Goal: Task Accomplishment & Management: Complete application form

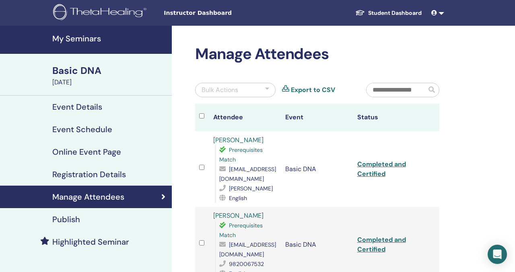
click at [90, 40] on h4 "My Seminars" at bounding box center [109, 39] width 115 height 10
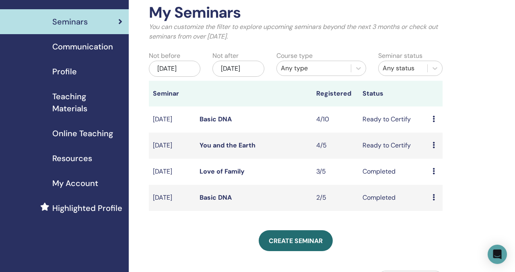
scroll to position [40, 0]
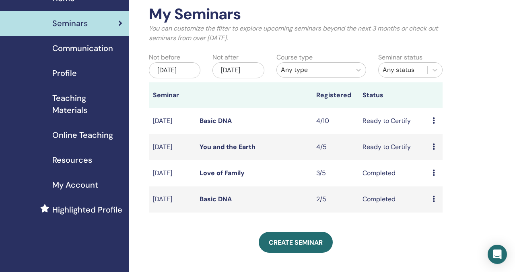
click at [220, 125] on link "Basic DNA" at bounding box center [215, 121] width 32 height 8
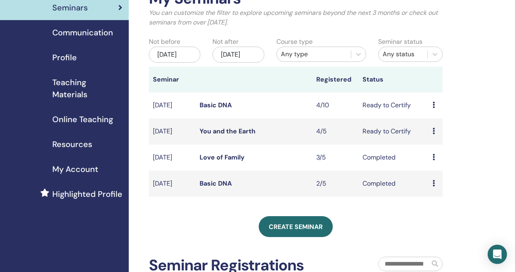
scroll to position [56, 0]
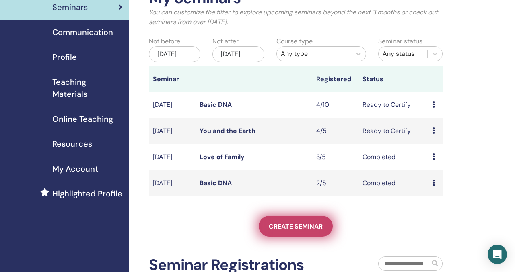
click at [320, 231] on link "Create seminar" at bounding box center [296, 226] width 74 height 21
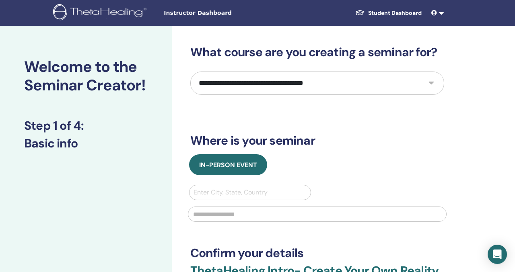
click at [298, 83] on select "**********" at bounding box center [317, 83] width 254 height 23
select select "*"
click at [190, 72] on select "**********" at bounding box center [317, 83] width 254 height 23
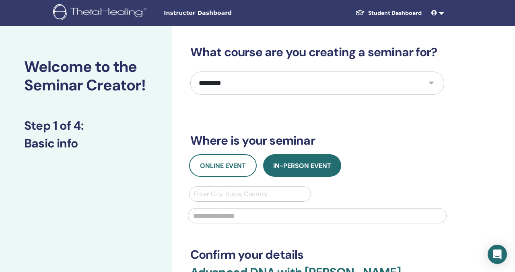
scroll to position [52, 0]
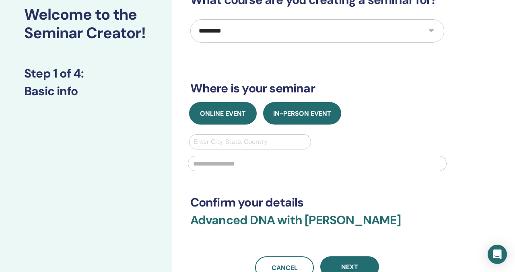
click at [231, 122] on button "Online Event" at bounding box center [223, 113] width 68 height 23
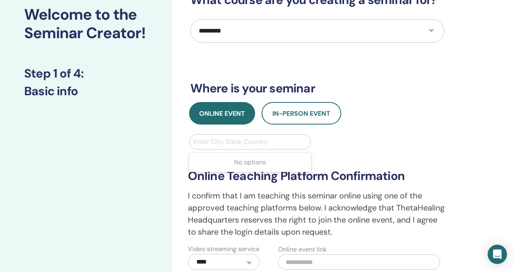
click at [251, 140] on div at bounding box center [249, 141] width 113 height 11
type input "*"
type input "*********"
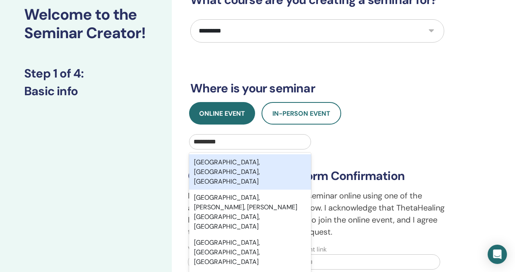
click at [270, 158] on div "New Delhi, Delhi, IND" at bounding box center [250, 171] width 122 height 35
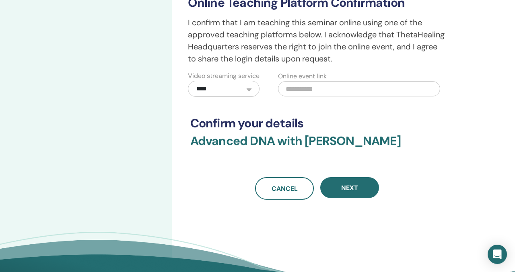
scroll to position [258, 0]
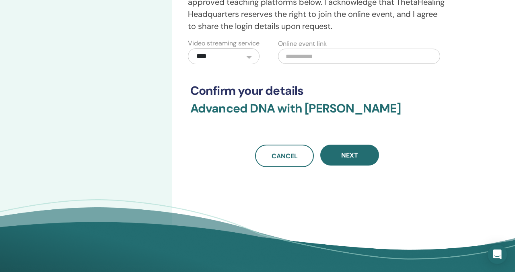
click at [341, 178] on div "**********" at bounding box center [343, 24] width 343 height 512
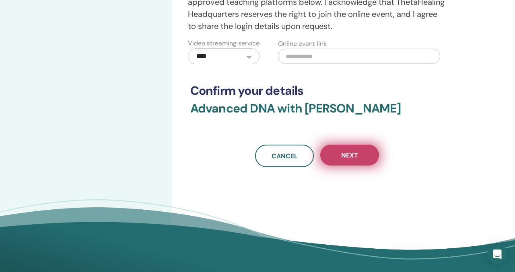
click at [341, 166] on button "Next" at bounding box center [349, 155] width 59 height 21
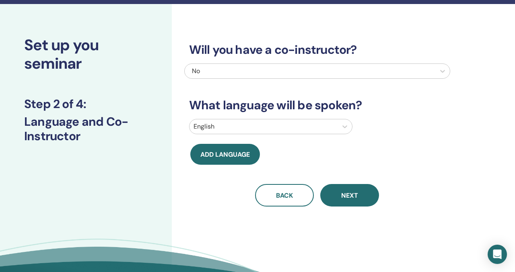
scroll to position [0, 0]
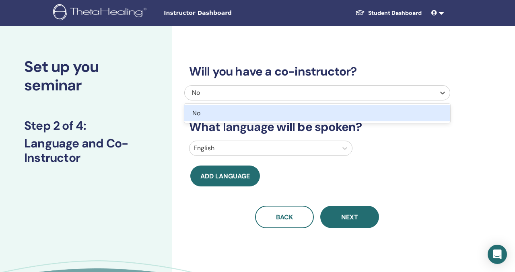
click at [317, 91] on div "No" at bounding box center [291, 93] width 199 height 10
click at [387, 150] on div "English" at bounding box center [317, 148] width 268 height 15
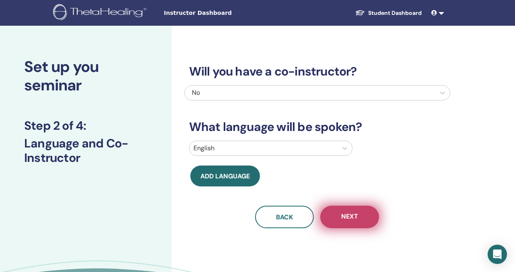
click at [360, 222] on button "Next" at bounding box center [349, 217] width 59 height 23
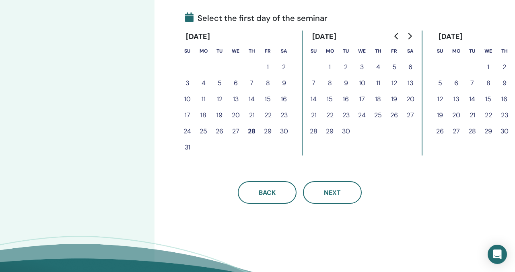
scroll to position [188, 25]
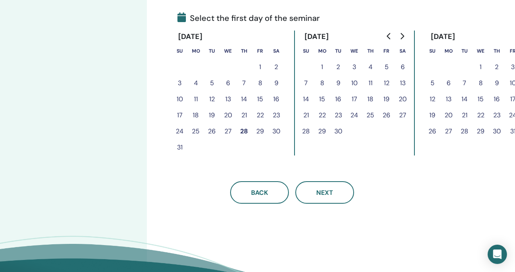
click at [304, 110] on button "21" at bounding box center [306, 115] width 16 height 16
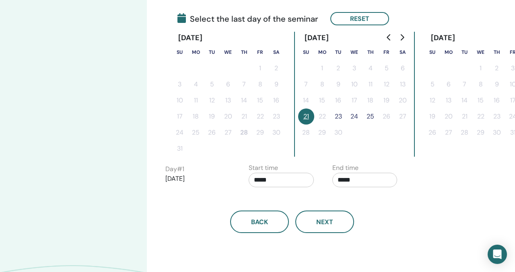
click at [343, 115] on button "23" at bounding box center [338, 117] width 16 height 16
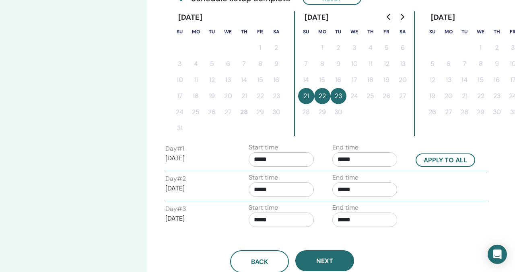
scroll to position [212, 25]
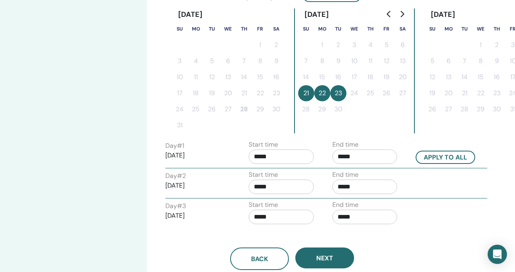
click at [448, 165] on div "Day # 1 2025/09/21 Start time ***** End time ***** Apply to all" at bounding box center [326, 154] width 334 height 28
click at [448, 162] on button "Apply to all" at bounding box center [445, 157] width 60 height 13
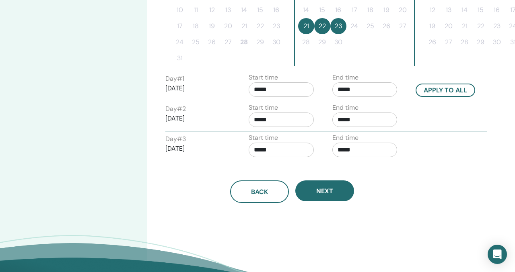
scroll to position [297, 25]
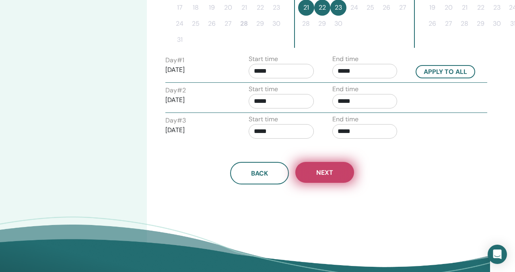
click at [331, 175] on span "Next" at bounding box center [324, 173] width 17 height 8
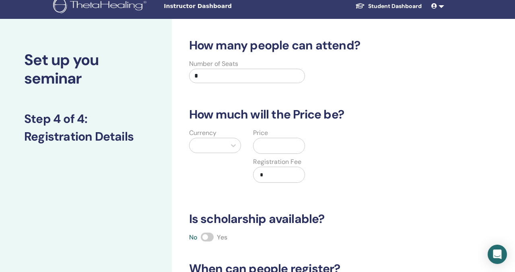
scroll to position [0, 0]
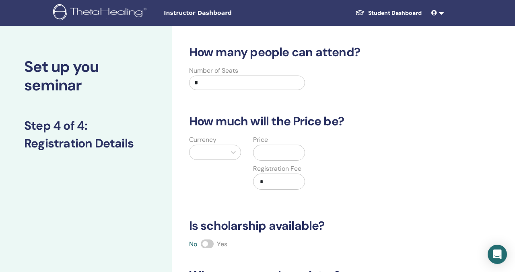
click at [243, 79] on input "*" at bounding box center [247, 83] width 116 height 14
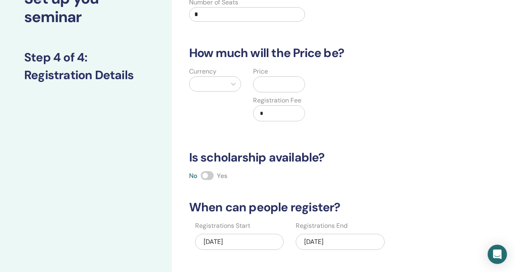
scroll to position [78, 0]
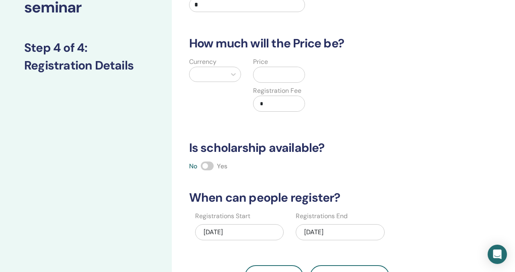
type input "*"
click at [211, 66] on label "Currency" at bounding box center [202, 62] width 27 height 10
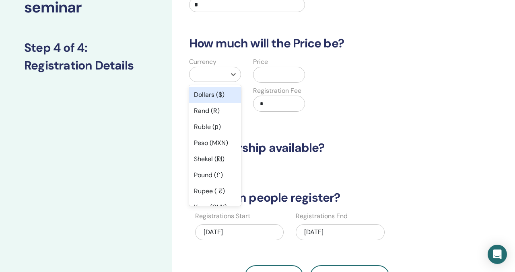
click at [218, 77] on div at bounding box center [207, 74] width 29 height 11
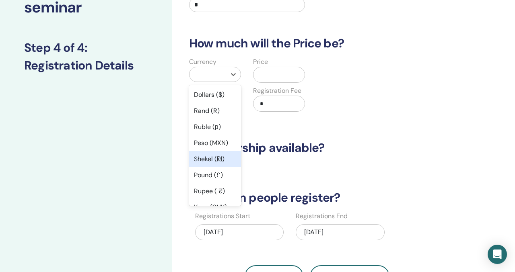
type input "*"
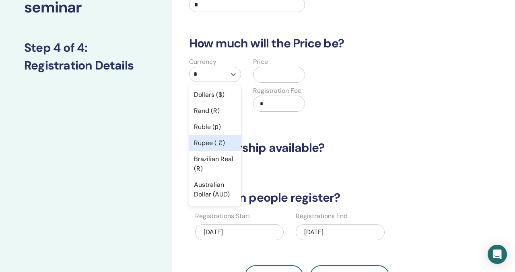
click at [211, 148] on div "Rupee ( ₹)" at bounding box center [215, 143] width 52 height 16
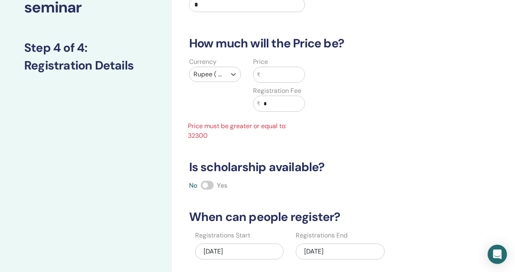
click at [263, 83] on div "Price ₹ Registration Fee ₹ *" at bounding box center [279, 89] width 64 height 64
click at [267, 82] on input "text" at bounding box center [282, 74] width 44 height 15
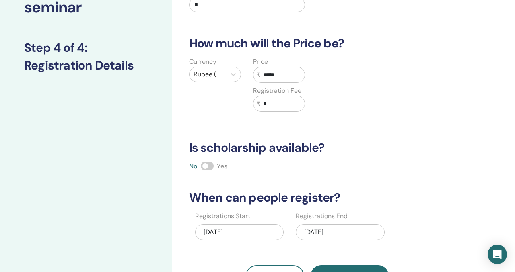
type input "*****"
click at [284, 102] on input "*" at bounding box center [282, 103] width 44 height 15
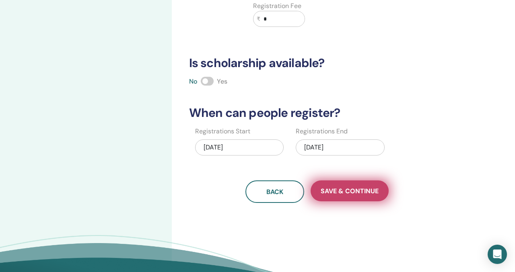
scroll to position [168, 0]
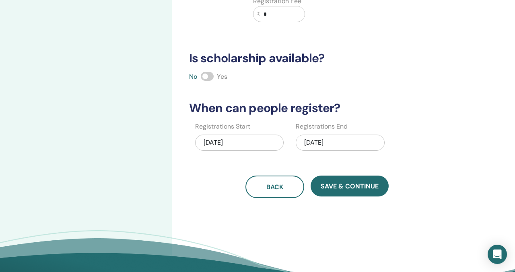
type input "*"
click at [228, 140] on div "08/28/2025" at bounding box center [239, 143] width 89 height 16
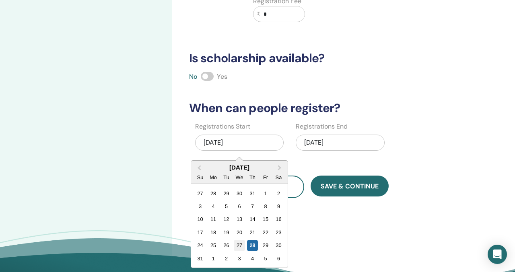
click at [242, 243] on div "27" at bounding box center [239, 245] width 11 height 11
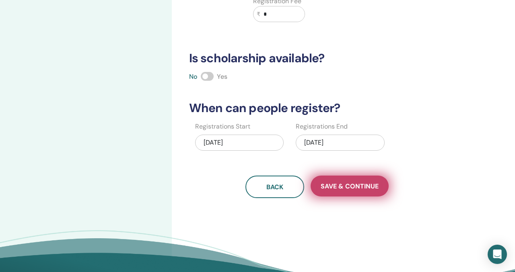
click at [335, 189] on span "Save & Continue" at bounding box center [350, 186] width 58 height 8
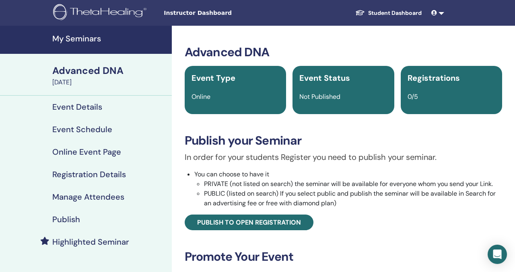
scroll to position [67, 0]
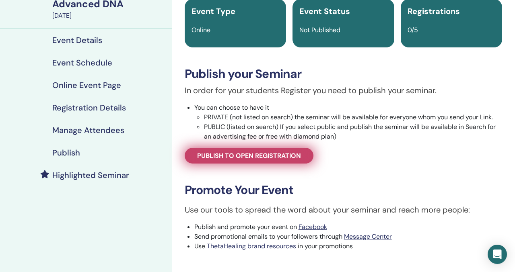
click at [288, 152] on span "Publish to open registration" at bounding box center [249, 156] width 104 height 8
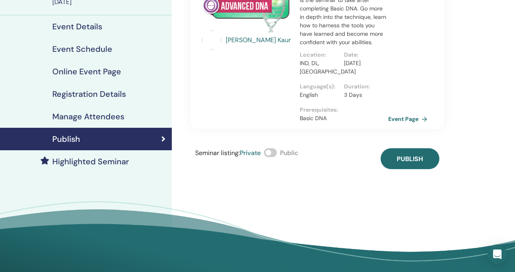
scroll to position [82, 0]
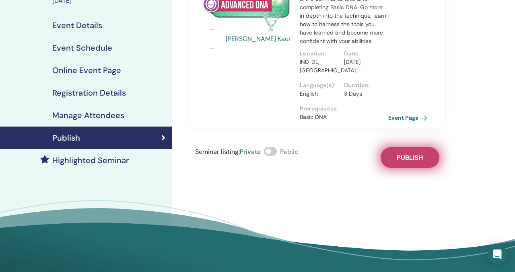
click at [394, 154] on button "Publish" at bounding box center [409, 157] width 59 height 21
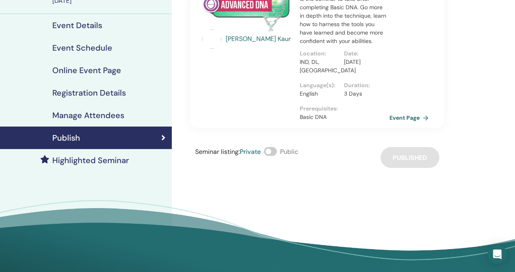
click at [397, 113] on link "Event Page" at bounding box center [410, 118] width 42 height 12
